Goal: Task Accomplishment & Management: Manage account settings

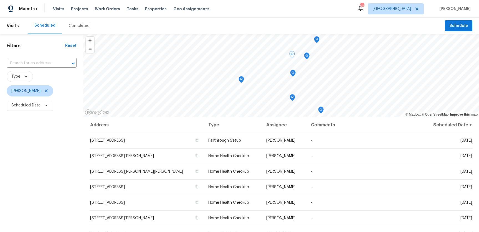
scroll to position [71, 0]
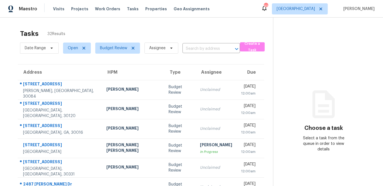
scroll to position [93, 0]
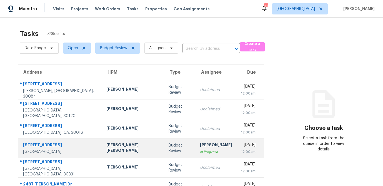
scroll to position [103, 0]
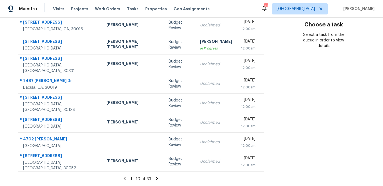
click at [156, 177] on icon at bounding box center [157, 177] width 2 height 3
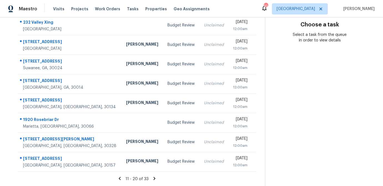
click at [152, 176] on icon at bounding box center [154, 178] width 5 height 5
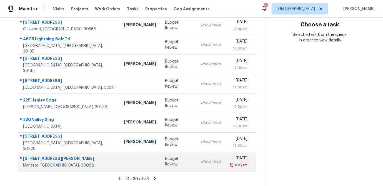
click at [165, 163] on div "Budget Review" at bounding box center [178, 161] width 27 height 11
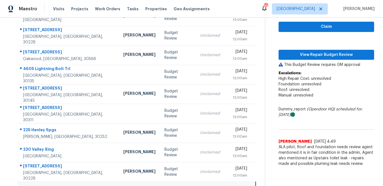
scroll to position [73, 0]
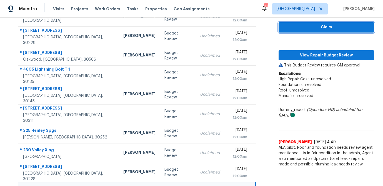
click at [306, 27] on span "Claim" at bounding box center [326, 27] width 87 height 7
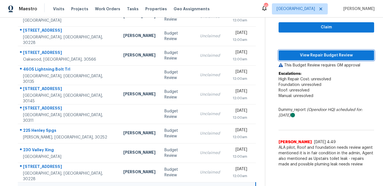
click at [304, 58] on span "View Repair Budget Review" at bounding box center [326, 55] width 87 height 7
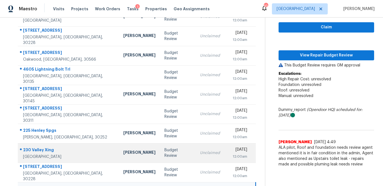
scroll to position [103, 0]
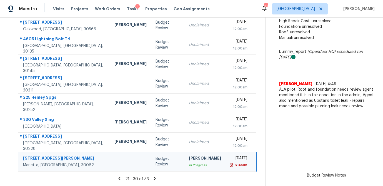
click at [152, 178] on icon at bounding box center [154, 178] width 5 height 5
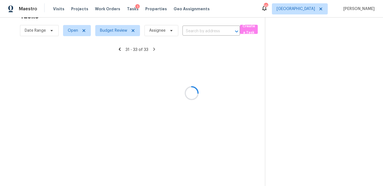
scroll to position [17, 0]
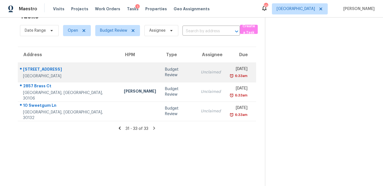
click at [165, 72] on div "Budget Review" at bounding box center [178, 72] width 27 height 11
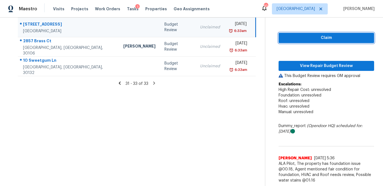
click at [334, 37] on span "Claim" at bounding box center [326, 37] width 87 height 7
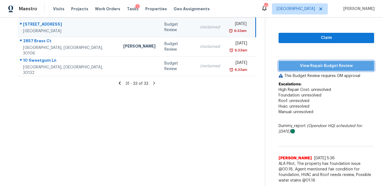
click at [324, 65] on span "View Repair Budget Review" at bounding box center [326, 65] width 87 height 7
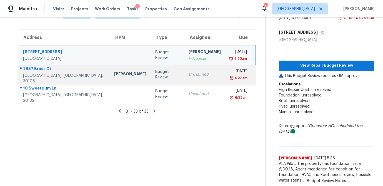
click at [184, 76] on td "Unclaimed" at bounding box center [204, 74] width 41 height 19
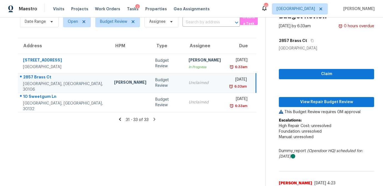
scroll to position [40, 0]
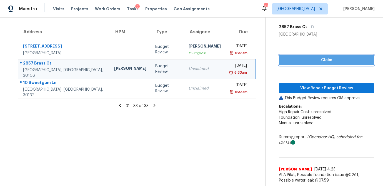
click at [299, 63] on span "Claim" at bounding box center [326, 60] width 86 height 7
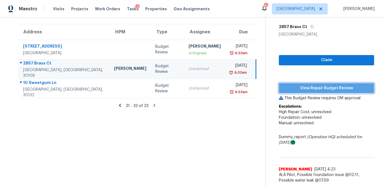
click at [305, 88] on span "View Repair Budget Review" at bounding box center [326, 88] width 86 height 7
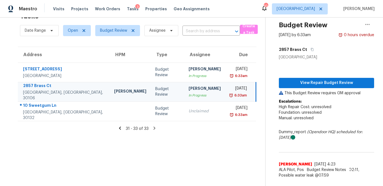
scroll to position [17, 0]
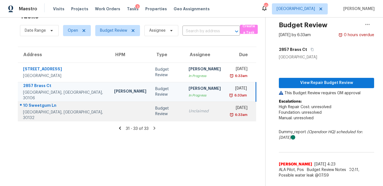
click at [188, 112] on div "Unclaimed" at bounding box center [204, 111] width 32 height 6
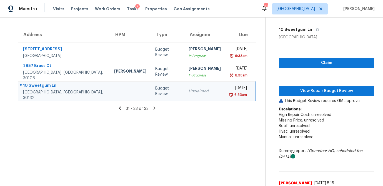
scroll to position [40, 0]
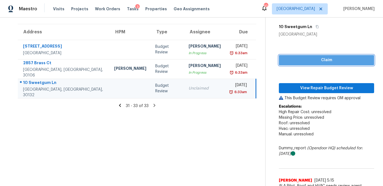
click at [336, 60] on span "Claim" at bounding box center [326, 60] width 86 height 7
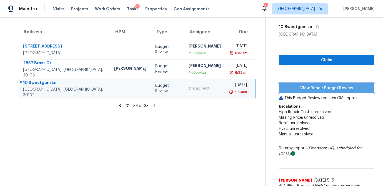
click at [325, 89] on span "View Repair Budget Review" at bounding box center [326, 88] width 86 height 7
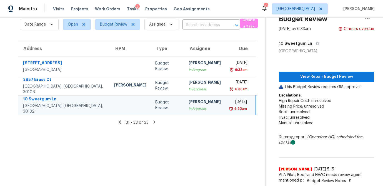
click at [120, 122] on icon at bounding box center [120, 121] width 2 height 3
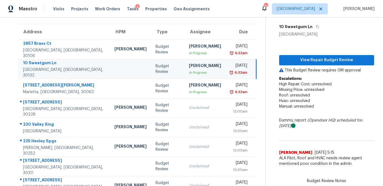
scroll to position [103, 0]
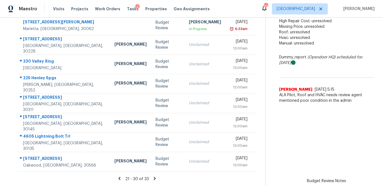
click at [119, 178] on icon at bounding box center [119, 177] width 2 height 3
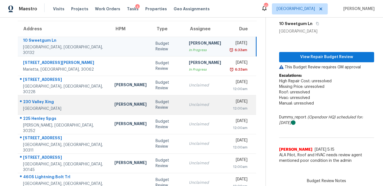
scroll to position [42, 0]
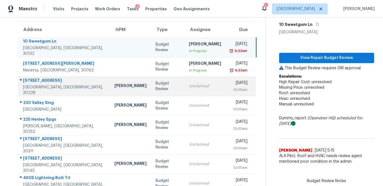
click at [184, 91] on td "Unclaimed" at bounding box center [204, 85] width 41 height 19
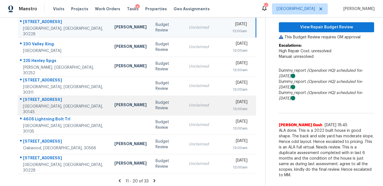
scroll to position [103, 0]
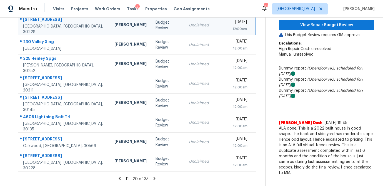
click at [118, 178] on icon at bounding box center [119, 178] width 5 height 5
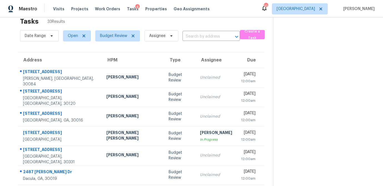
scroll to position [0, 0]
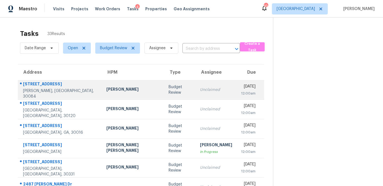
click at [168, 90] on div "Budget Review" at bounding box center [179, 89] width 22 height 11
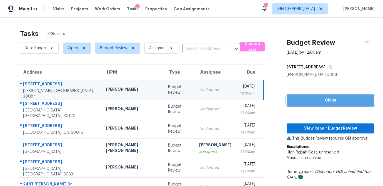
click at [306, 100] on span "Claim" at bounding box center [330, 100] width 79 height 7
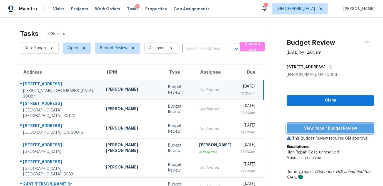
click at [307, 129] on span "View Repair Budget Review" at bounding box center [330, 128] width 79 height 7
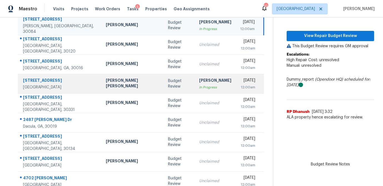
scroll to position [63, 0]
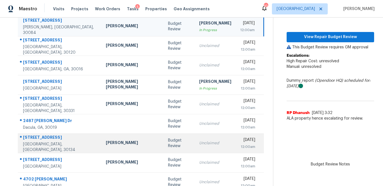
click at [168, 146] on div "Budget Review" at bounding box center [179, 142] width 22 height 11
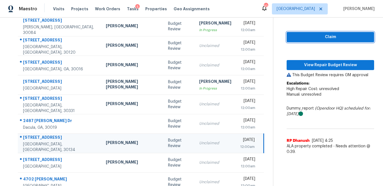
click at [306, 38] on span "Claim" at bounding box center [330, 37] width 79 height 7
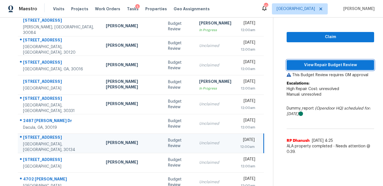
click at [303, 60] on button "View Repair Budget Review" at bounding box center [329, 65] width 87 height 10
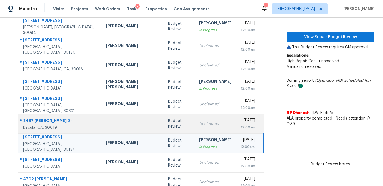
click at [163, 122] on td "Budget Review" at bounding box center [178, 123] width 31 height 19
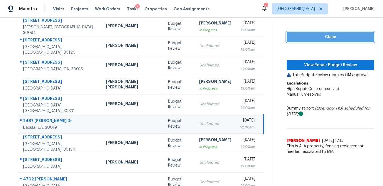
drag, startPoint x: 331, startPoint y: 38, endPoint x: 321, endPoint y: 57, distance: 21.4
click at [331, 39] on span "Claim" at bounding box center [330, 37] width 79 height 7
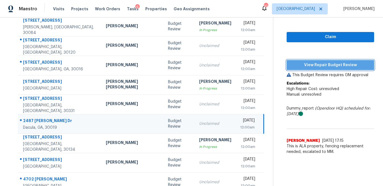
click at [319, 62] on span "View Repair Budget Review" at bounding box center [330, 65] width 79 height 7
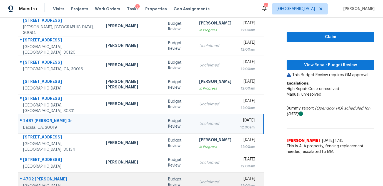
scroll to position [103, 0]
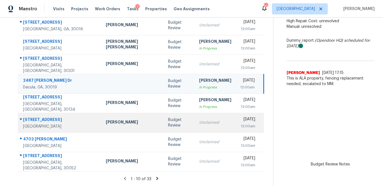
click at [123, 125] on div "Samuel Vetrik" at bounding box center [132, 122] width 53 height 7
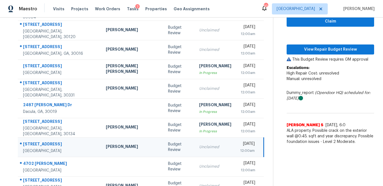
scroll to position [75, 0]
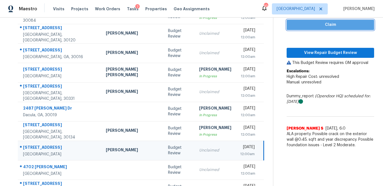
click at [324, 27] on span "Claim" at bounding box center [330, 24] width 79 height 7
click at [319, 47] on div "Claim View Repair Budget Review This Budget Review requires GM approval Escalat…" at bounding box center [329, 76] width 87 height 148
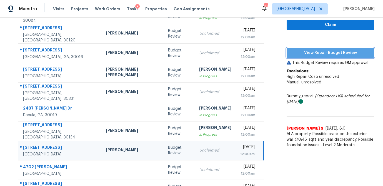
click at [319, 50] on span "View Repair Budget Review" at bounding box center [330, 52] width 79 height 7
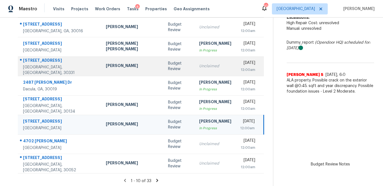
scroll to position [103, 0]
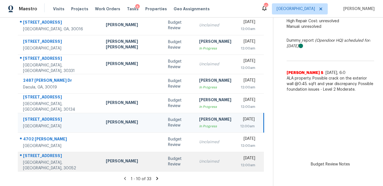
click at [168, 159] on div "Budget Review" at bounding box center [179, 161] width 22 height 11
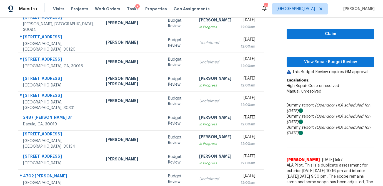
scroll to position [65, 0]
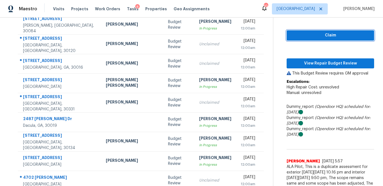
drag, startPoint x: 315, startPoint y: 34, endPoint x: 307, endPoint y: 50, distance: 18.0
click at [315, 34] on span "Claim" at bounding box center [330, 35] width 79 height 7
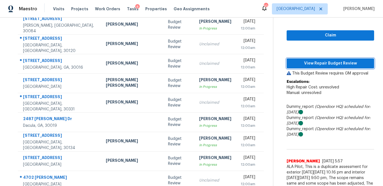
click at [305, 60] on span "View Repair Budget Review" at bounding box center [330, 63] width 79 height 7
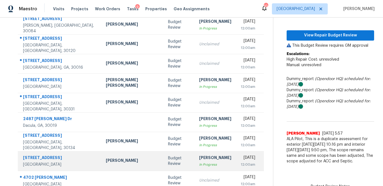
scroll to position [103, 0]
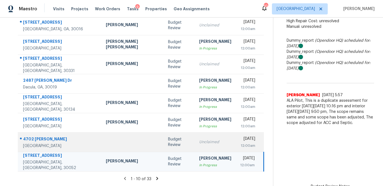
click at [195, 138] on td "Unclaimed" at bounding box center [215, 141] width 41 height 19
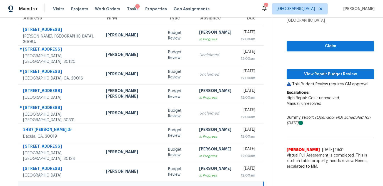
scroll to position [49, 0]
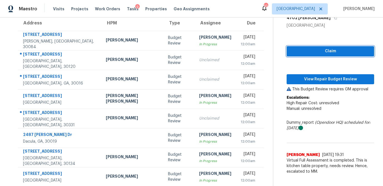
click at [351, 52] on span "Claim" at bounding box center [330, 51] width 79 height 7
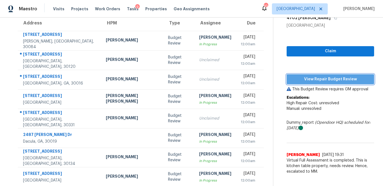
click at [331, 82] on span "View Repair Budget Review" at bounding box center [330, 79] width 79 height 7
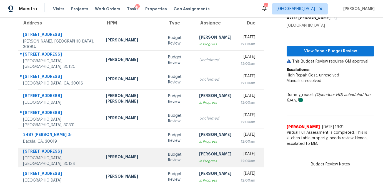
scroll to position [103, 0]
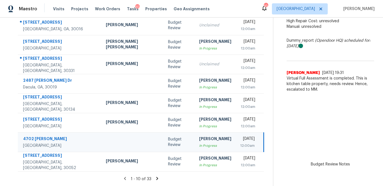
click at [155, 178] on icon at bounding box center [157, 178] width 5 height 5
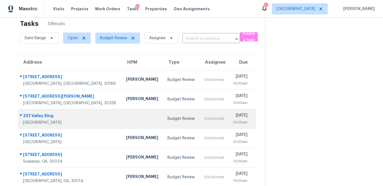
scroll to position [9, 0]
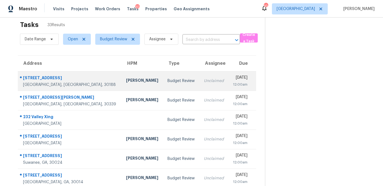
click at [167, 78] on div "Budget Review" at bounding box center [180, 81] width 27 height 6
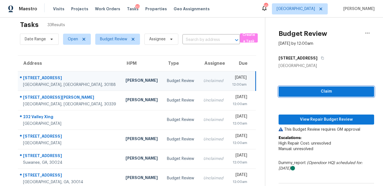
drag, startPoint x: 329, startPoint y: 90, endPoint x: 323, endPoint y: 103, distance: 13.6
click at [329, 90] on span "Claim" at bounding box center [326, 91] width 87 height 7
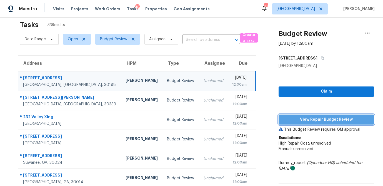
drag, startPoint x: 322, startPoint y: 117, endPoint x: 325, endPoint y: 118, distance: 3.2
click at [322, 117] on span "View Repair Budget Review" at bounding box center [326, 119] width 87 height 7
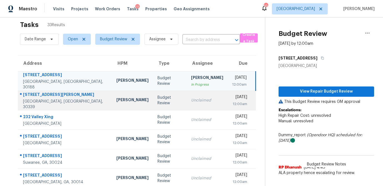
click at [191, 102] on div "Unclaimed" at bounding box center [207, 100] width 32 height 6
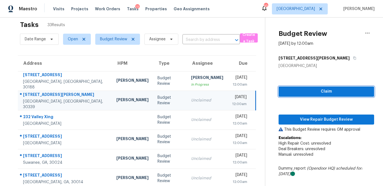
click at [323, 95] on button "Claim" at bounding box center [325, 91] width 95 height 10
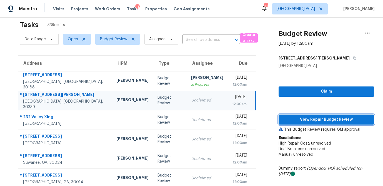
click at [316, 118] on span "View Repair Budget Review" at bounding box center [326, 119] width 87 height 7
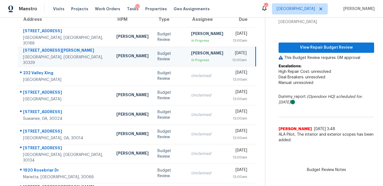
scroll to position [55, 0]
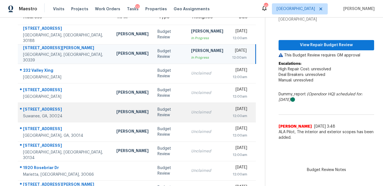
click at [153, 110] on td "Budget Review" at bounding box center [170, 111] width 34 height 19
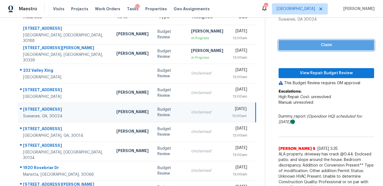
click at [345, 49] on button "Claim" at bounding box center [325, 45] width 95 height 10
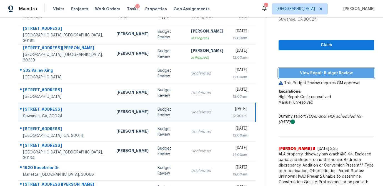
click at [325, 69] on button "View Repair Budget Review" at bounding box center [325, 73] width 95 height 10
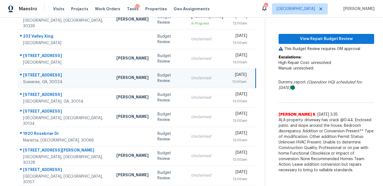
scroll to position [103, 0]
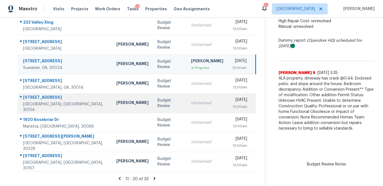
click at [154, 102] on td "Budget Review" at bounding box center [170, 102] width 34 height 19
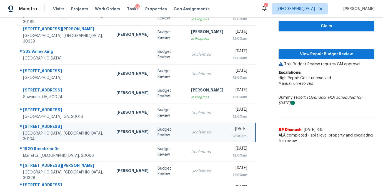
scroll to position [63, 0]
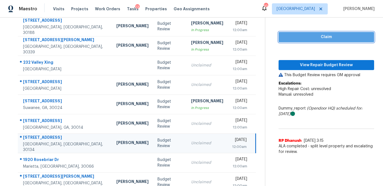
click at [317, 38] on span "Claim" at bounding box center [326, 37] width 87 height 7
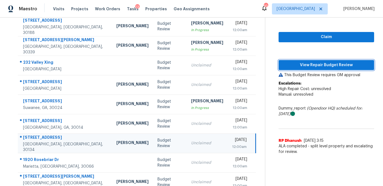
click at [312, 64] on span "View Repair Budget Review" at bounding box center [326, 65] width 87 height 7
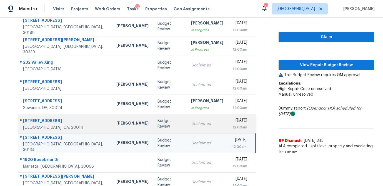
scroll to position [103, 0]
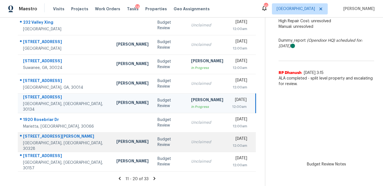
click at [191, 144] on div "Unclaimed" at bounding box center [207, 142] width 32 height 6
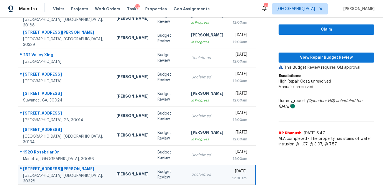
scroll to position [70, 0]
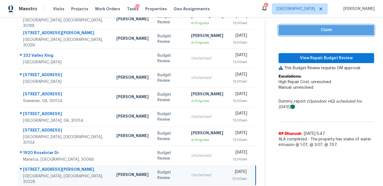
click at [325, 30] on span "Claim" at bounding box center [326, 30] width 87 height 7
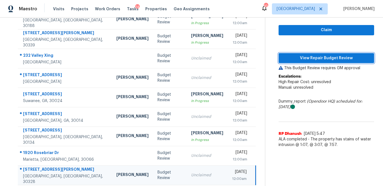
click at [319, 55] on span "View Repair Budget Review" at bounding box center [326, 58] width 87 height 7
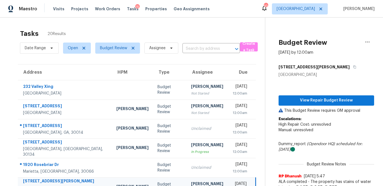
scroll to position [70, 0]
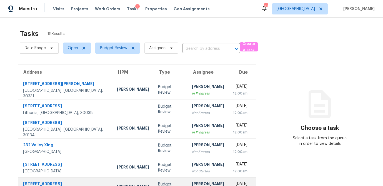
scroll to position [103, 0]
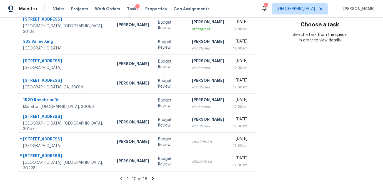
click at [152, 177] on icon at bounding box center [153, 177] width 2 height 3
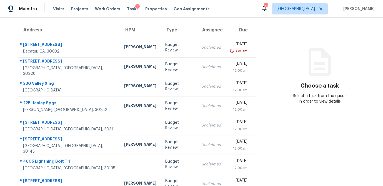
scroll to position [64, 0]
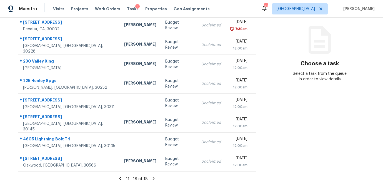
click at [122, 177] on icon at bounding box center [120, 178] width 5 height 5
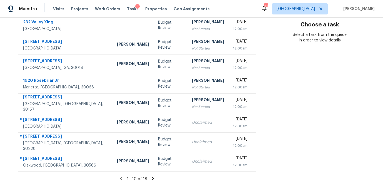
scroll to position [0, 0]
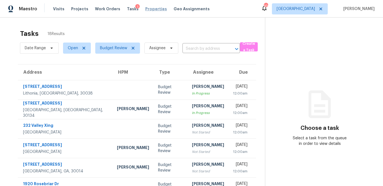
click at [146, 10] on span "Properties" at bounding box center [156, 9] width 22 height 6
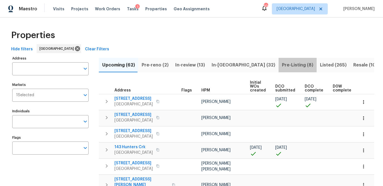
click at [282, 66] on span "Pre-Listing (8)" at bounding box center [297, 65] width 31 height 8
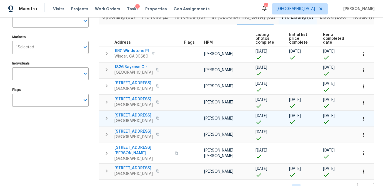
scroll to position [48, 0]
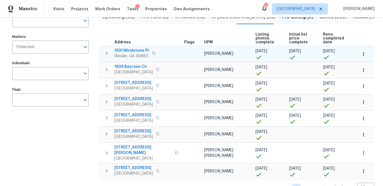
click at [106, 54] on icon "button" at bounding box center [106, 53] width 7 height 7
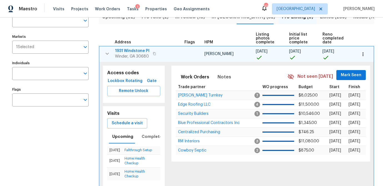
click at [106, 54] on icon "button" at bounding box center [107, 53] width 7 height 7
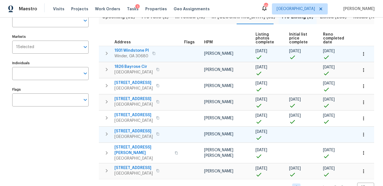
click at [105, 131] on icon "button" at bounding box center [106, 133] width 7 height 7
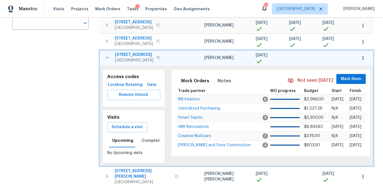
scroll to position [129, 0]
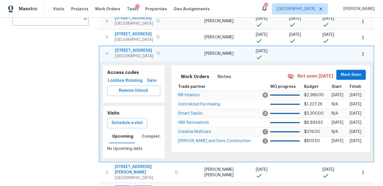
click at [122, 50] on span "76 Regent Ct" at bounding box center [134, 51] width 38 height 6
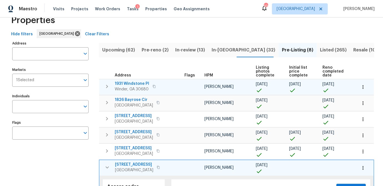
scroll to position [0, 0]
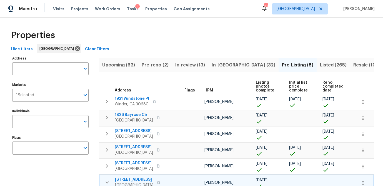
click at [320, 62] on span "Listed (265)" at bounding box center [333, 65] width 27 height 8
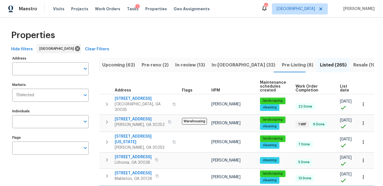
click at [343, 87] on span "List date" at bounding box center [344, 88] width 9 height 8
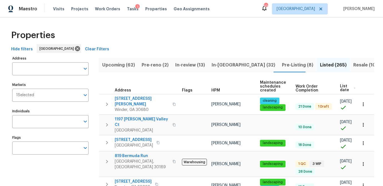
click at [341, 86] on span "List date" at bounding box center [344, 88] width 9 height 8
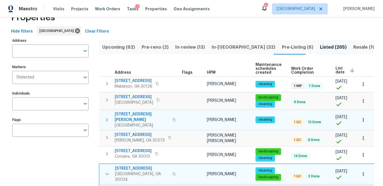
scroll to position [19, 0]
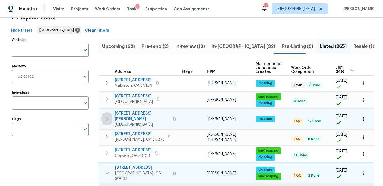
click at [104, 118] on icon "button" at bounding box center [107, 118] width 7 height 7
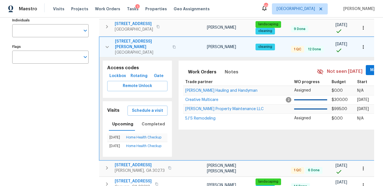
scroll to position [91, 0]
click at [145, 41] on span "2232 Dunseath Ave NW Apt 202" at bounding box center [142, 43] width 54 height 11
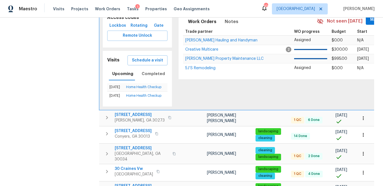
scroll to position [162, 0]
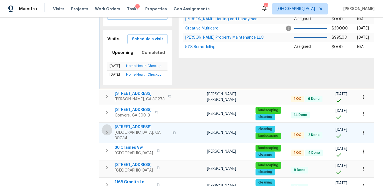
click at [105, 129] on icon "button" at bounding box center [107, 132] width 7 height 7
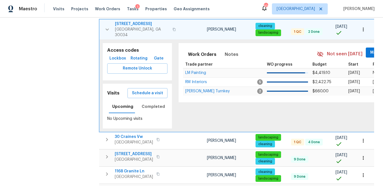
click at [136, 23] on span "3092 Cedar Crest Way" at bounding box center [142, 24] width 54 height 6
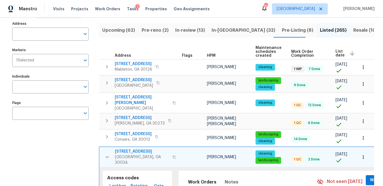
scroll to position [0, 0]
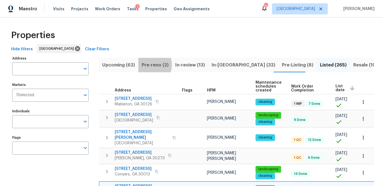
click at [148, 65] on span "Pre-reno (2)" at bounding box center [155, 65] width 27 height 8
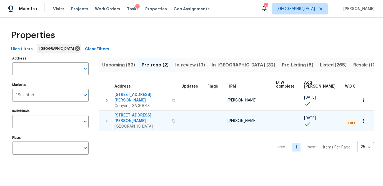
click at [121, 112] on span "422 Marty Ln" at bounding box center [141, 117] width 54 height 11
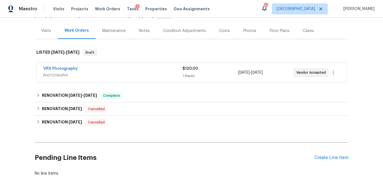
scroll to position [62, 0]
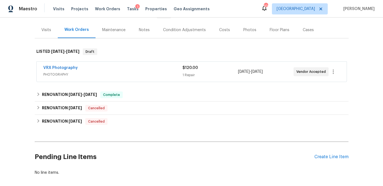
click at [42, 29] on div "Visits" at bounding box center [46, 30] width 10 height 6
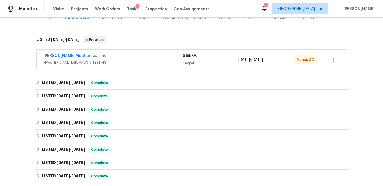
scroll to position [74, 0]
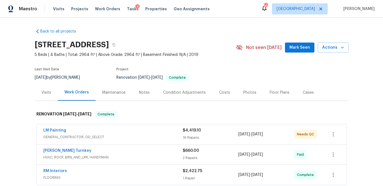
click at [46, 95] on div "Visits" at bounding box center [46, 92] width 23 height 16
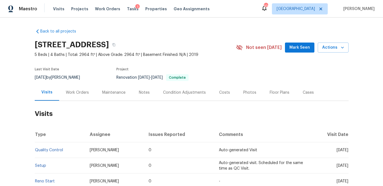
scroll to position [1, 0]
click at [249, 91] on div "Photos" at bounding box center [249, 92] width 13 height 6
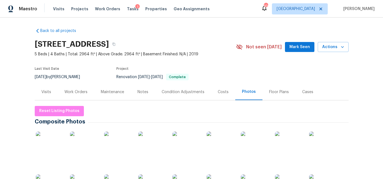
click at [50, 139] on img at bounding box center [50, 145] width 28 height 28
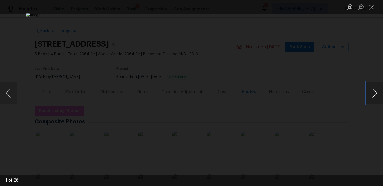
click at [371, 96] on button "Next image" at bounding box center [374, 93] width 17 height 22
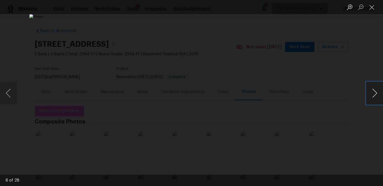
click at [371, 96] on button "Next image" at bounding box center [374, 93] width 17 height 22
drag, startPoint x: 372, startPoint y: 9, endPoint x: 317, endPoint y: 53, distance: 70.7
click at [372, 9] on button "Close lightbox" at bounding box center [371, 7] width 11 height 10
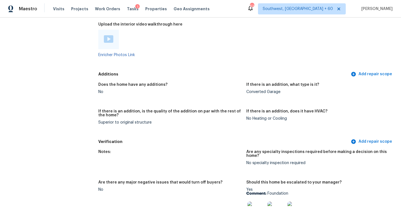
scroll to position [1226, 0]
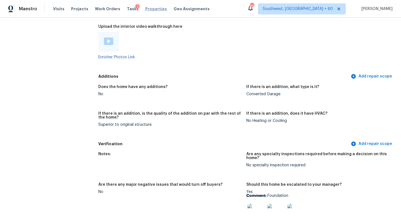
click at [145, 8] on span "Properties" at bounding box center [156, 9] width 22 height 6
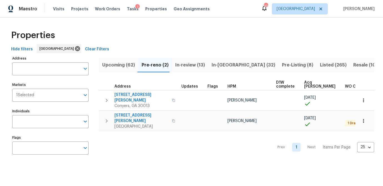
click at [110, 66] on span "Upcoming (62)" at bounding box center [118, 65] width 33 height 8
